Goal: Task Accomplishment & Management: Use online tool/utility

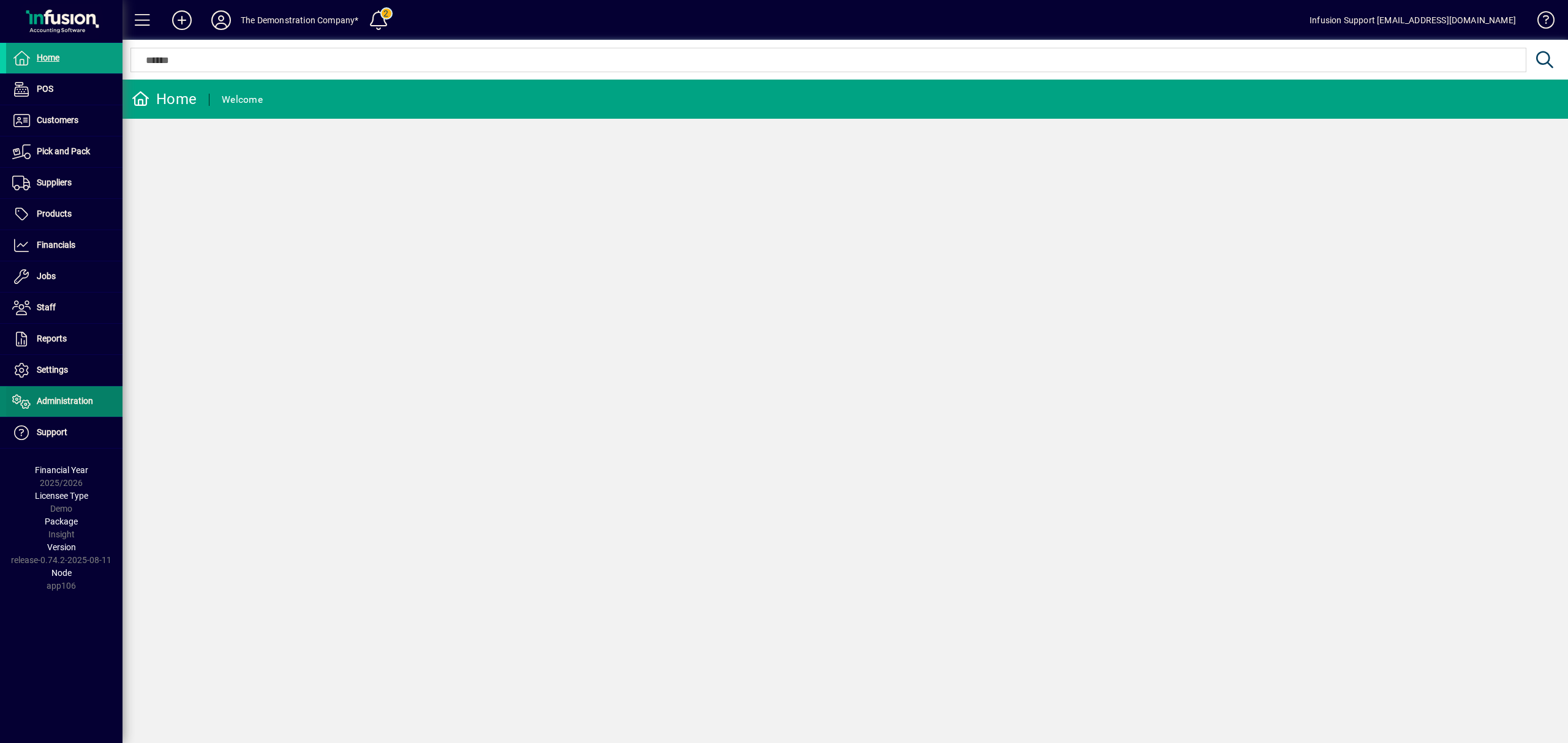
click at [65, 398] on span "Administration" at bounding box center [49, 401] width 87 height 14
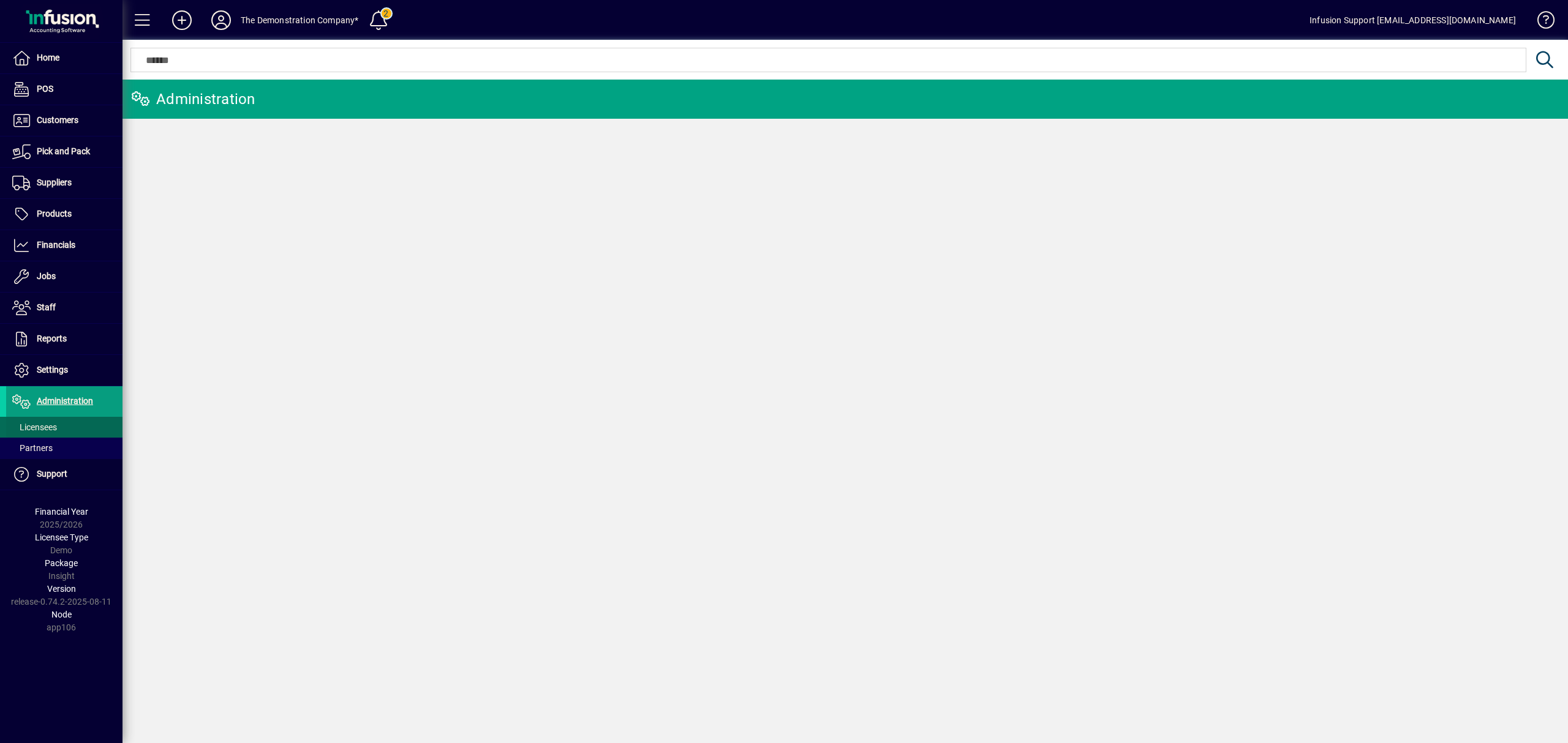
click at [50, 426] on span "Licensees" at bounding box center [35, 427] width 45 height 10
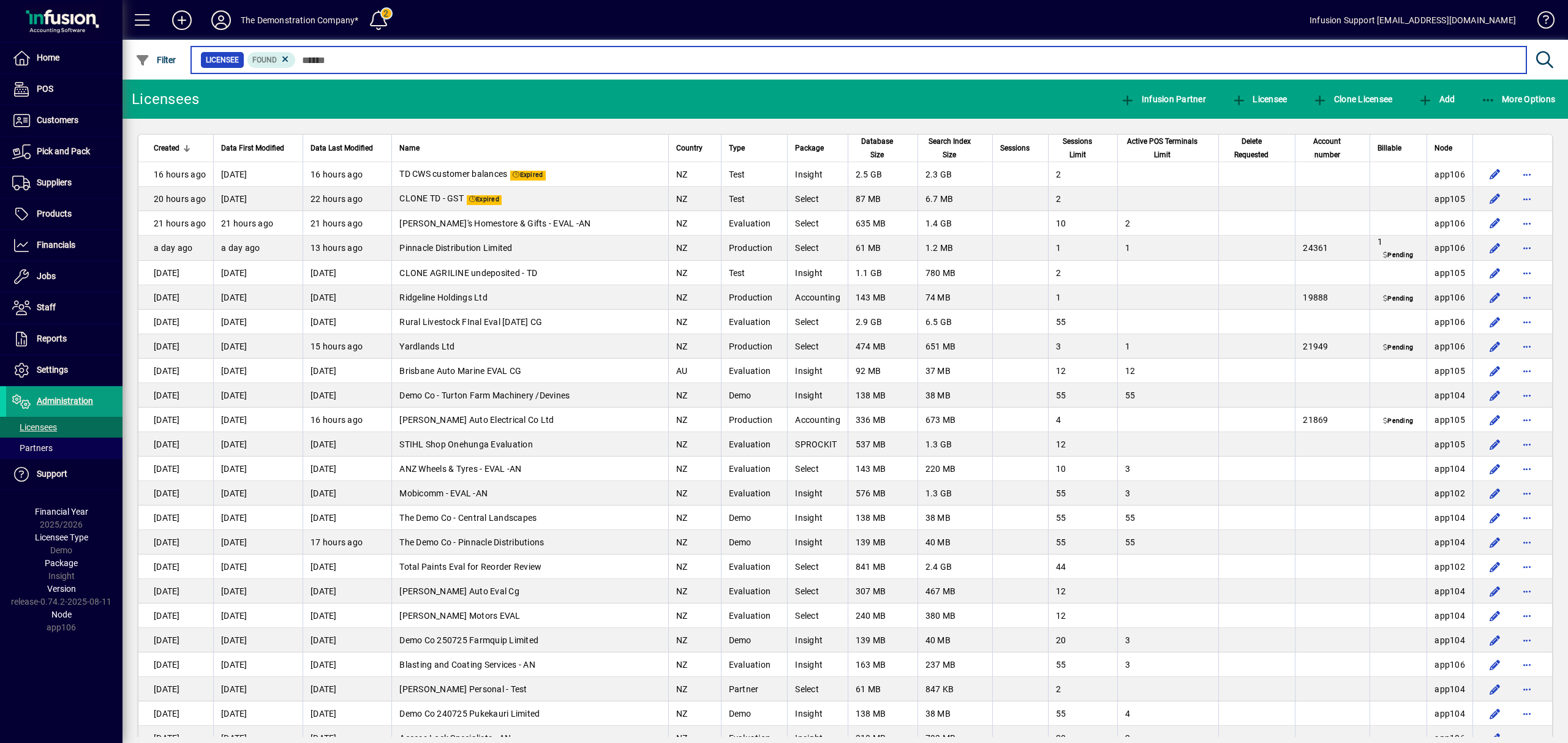
click at [331, 58] on input "text" at bounding box center [906, 59] width 1221 height 17
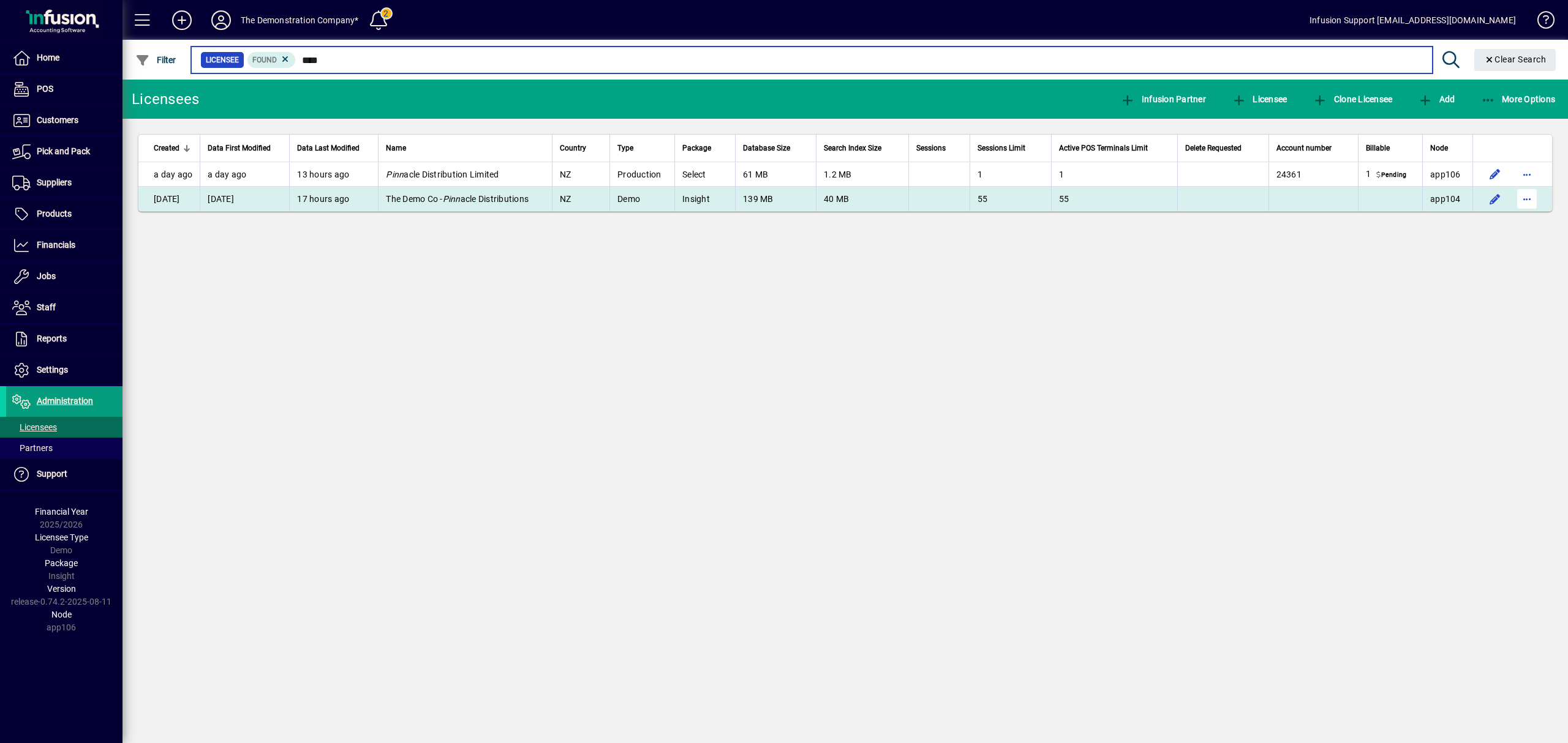
type input "****"
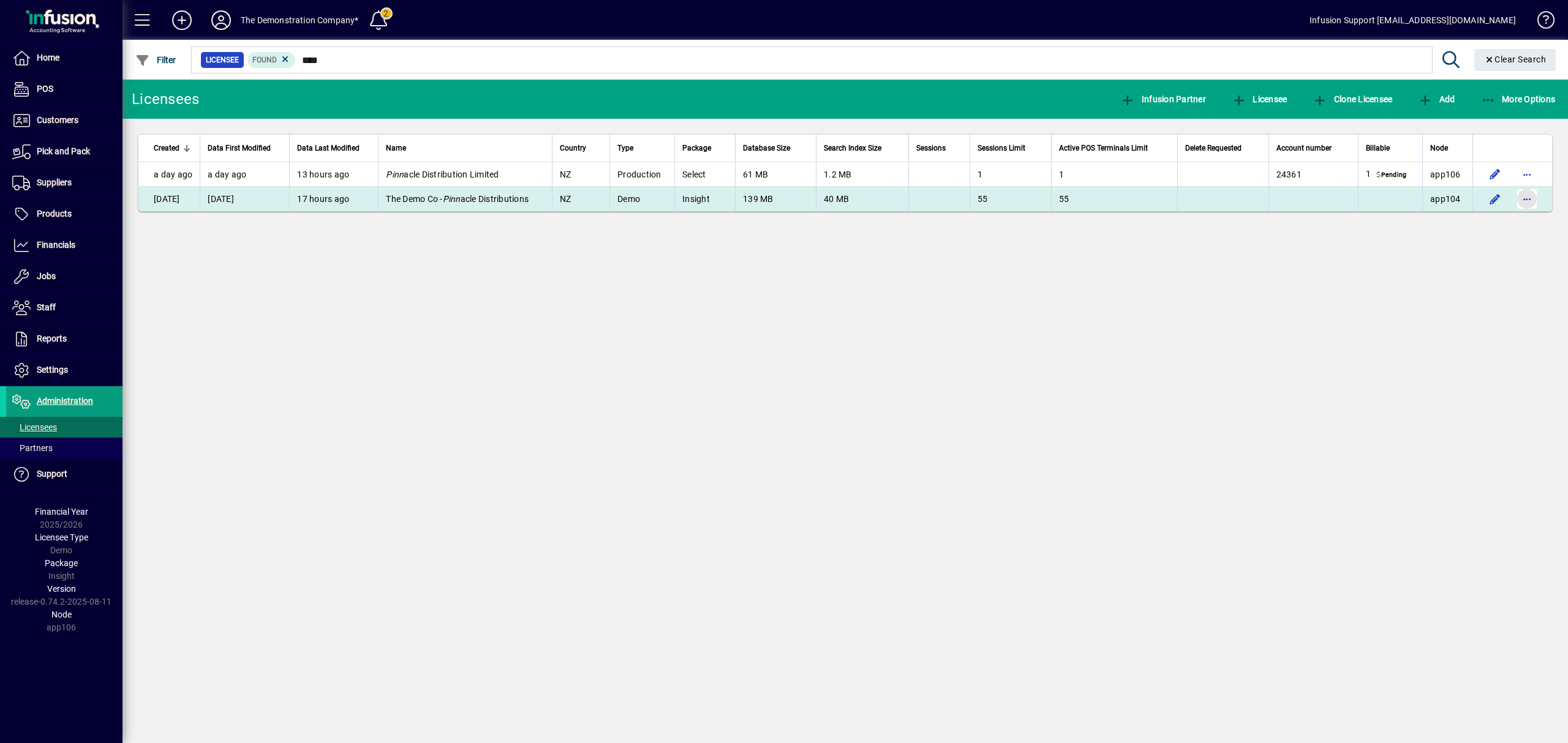
click at [1529, 201] on span "button" at bounding box center [1527, 199] width 30 height 30
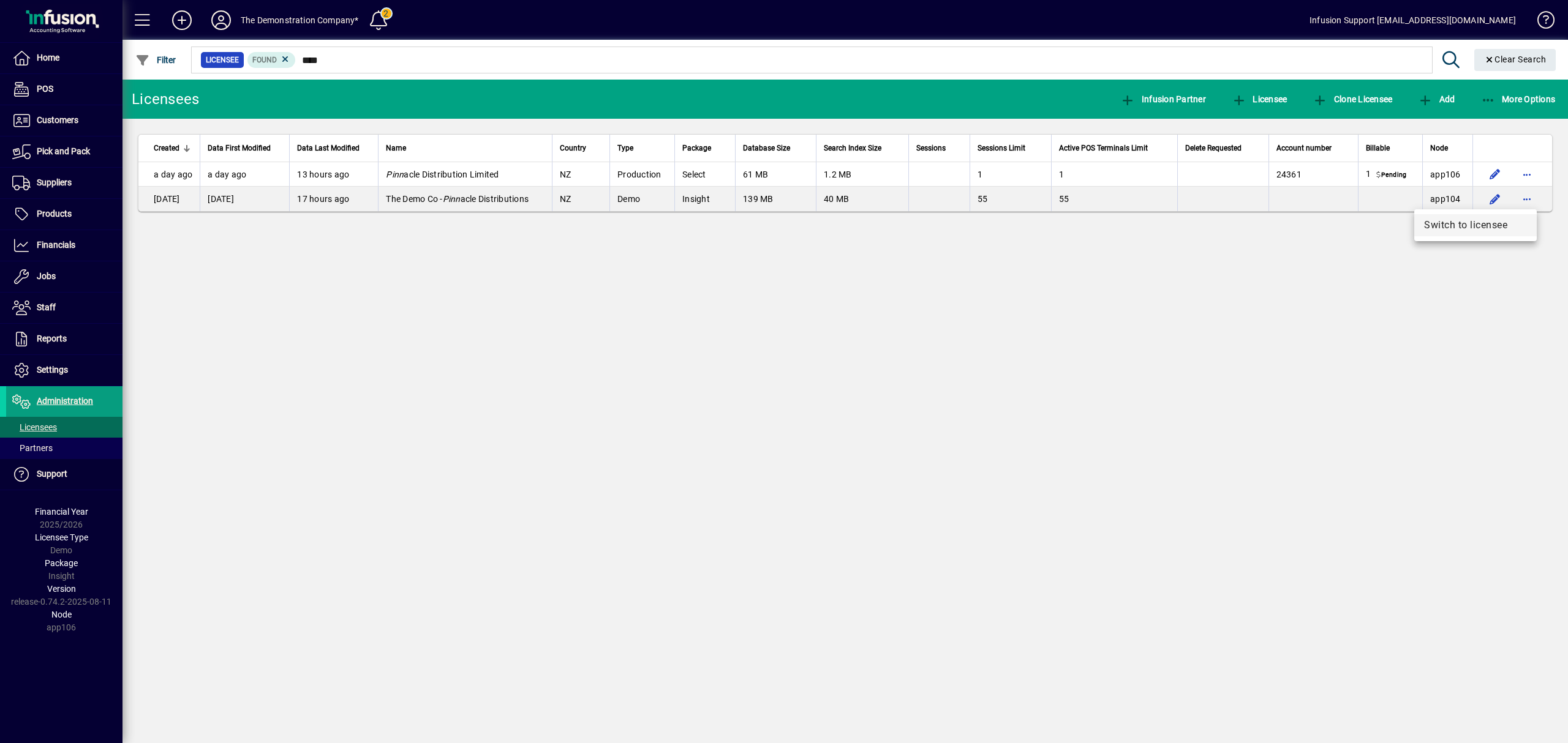
click at [1507, 233] on span "Switch to licensee" at bounding box center [1475, 225] width 103 height 14
